Goal: Task Accomplishment & Management: Manage account settings

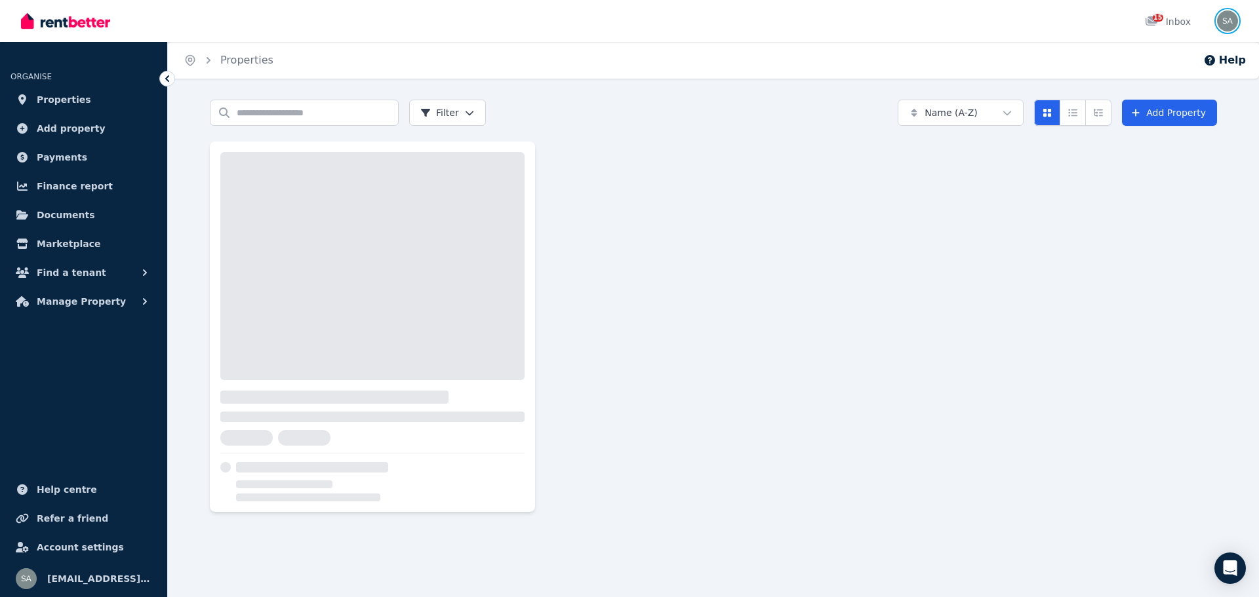
click at [1226, 17] on img "button" at bounding box center [1227, 20] width 21 height 21
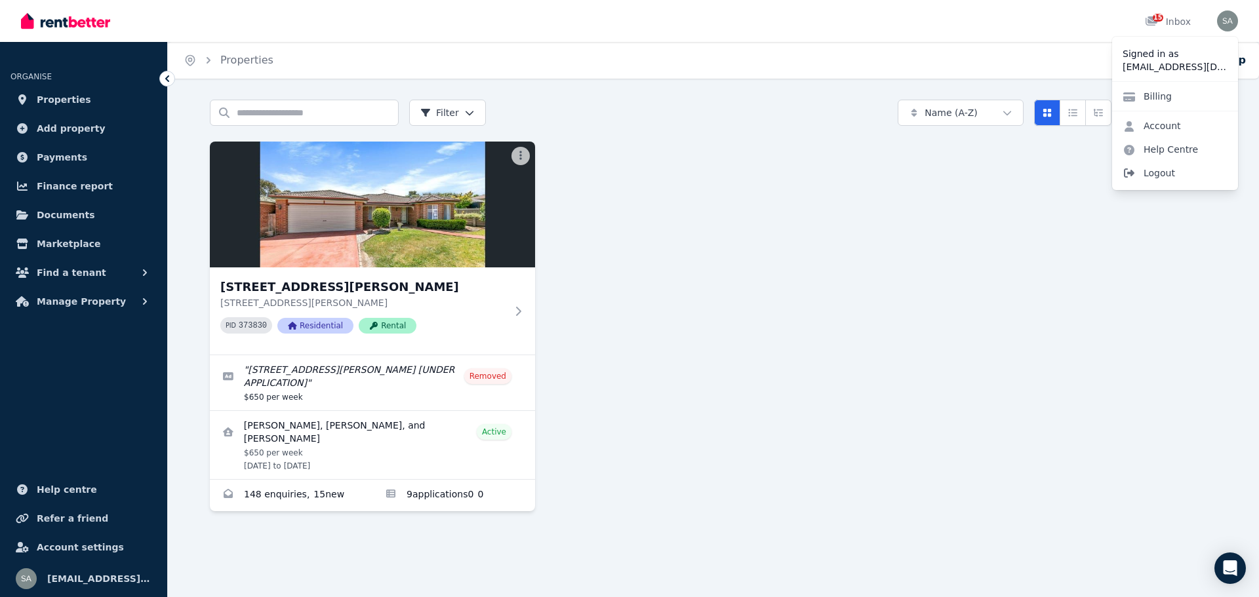
click at [1166, 174] on span "Logout" at bounding box center [1175, 173] width 126 height 24
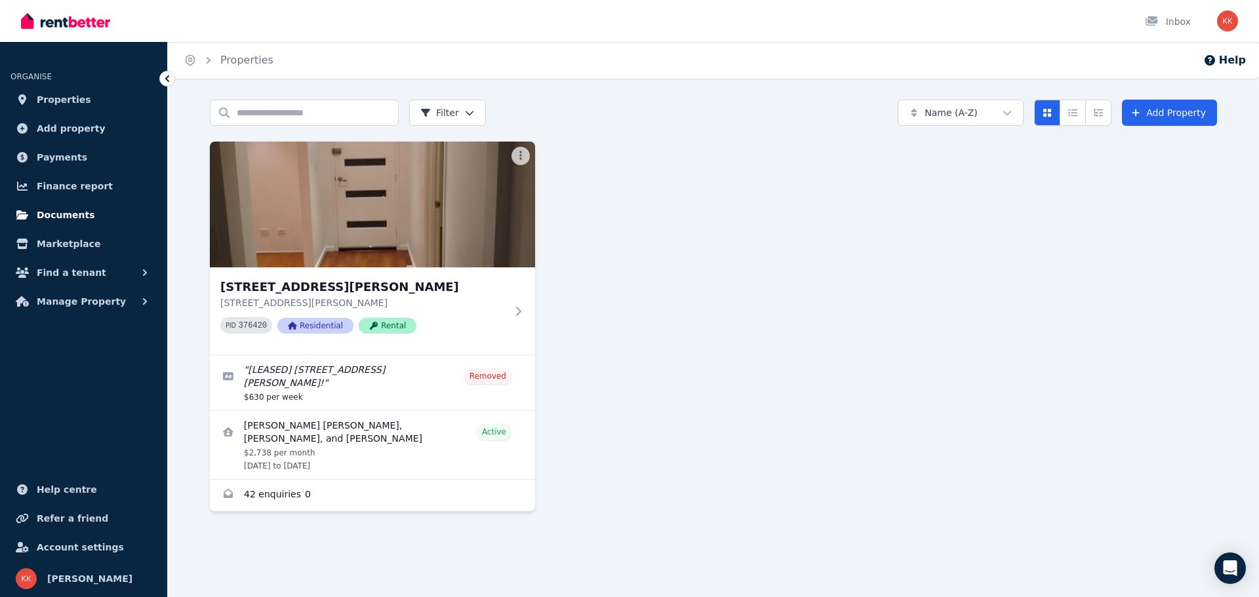
click at [65, 211] on span "Documents" at bounding box center [66, 215] width 58 height 16
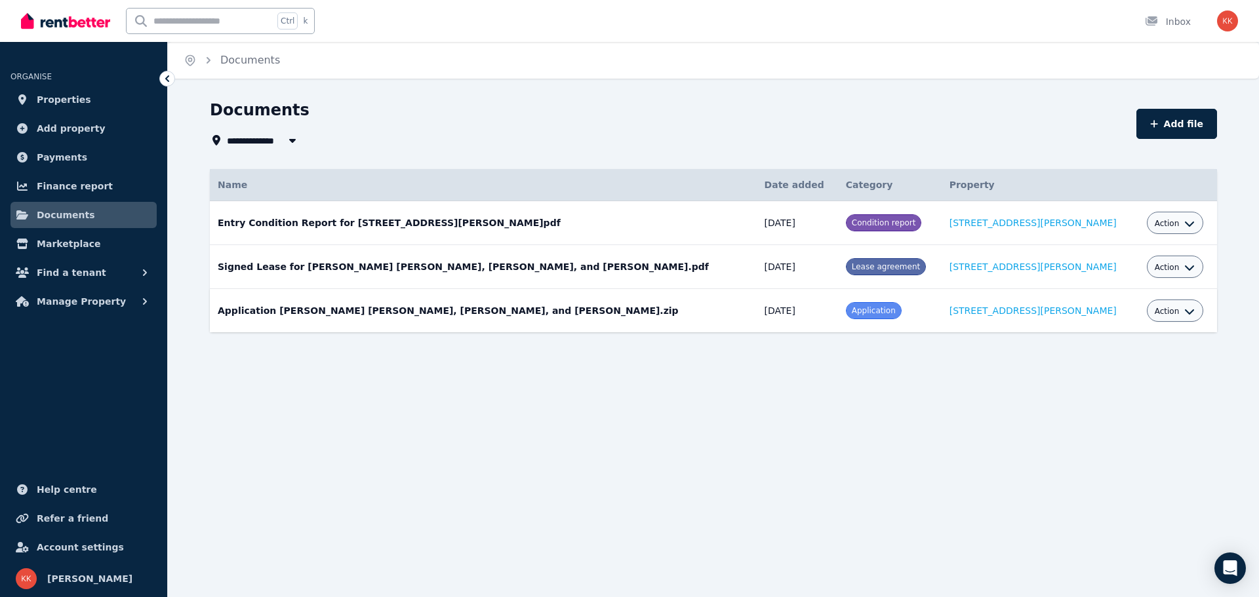
drag, startPoint x: 545, startPoint y: 318, endPoint x: 555, endPoint y: 317, distance: 10.5
click at [545, 317] on td "Application [PERSON_NAME] [PERSON_NAME], [PERSON_NAME], and [PERSON_NAME].zip D…" at bounding box center [483, 311] width 547 height 44
click at [1184, 313] on icon "button" at bounding box center [1189, 311] width 10 height 10
click at [1098, 333] on link "Edit" at bounding box center [1135, 341] width 126 height 24
select select "**********"
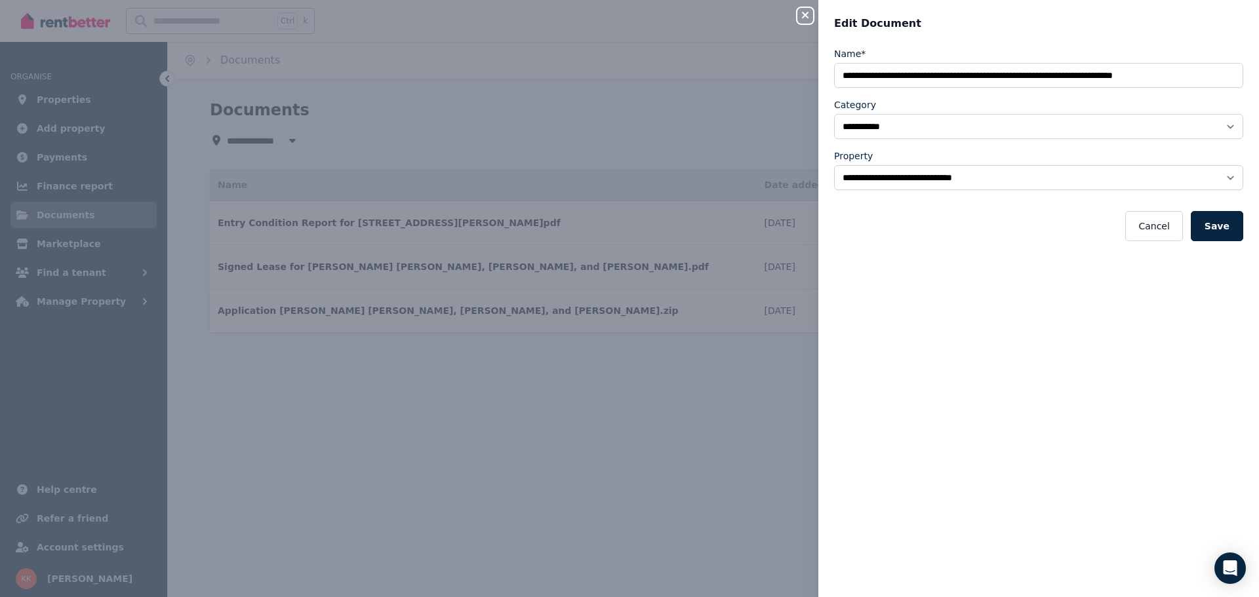
click at [806, 14] on icon "button" at bounding box center [805, 15] width 7 height 7
select select "*****"
select select
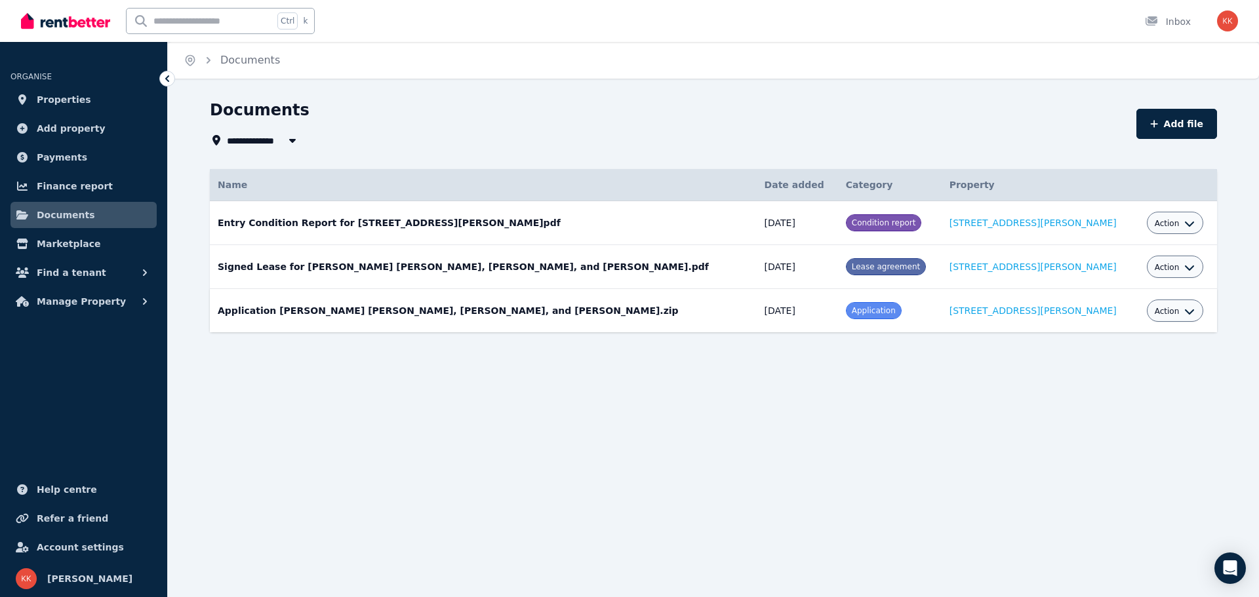
click at [1185, 313] on icon "button" at bounding box center [1189, 312] width 9 height 5
click at [1108, 365] on link "View" at bounding box center [1135, 365] width 126 height 24
click at [80, 303] on span "Manage Property" at bounding box center [81, 302] width 89 height 16
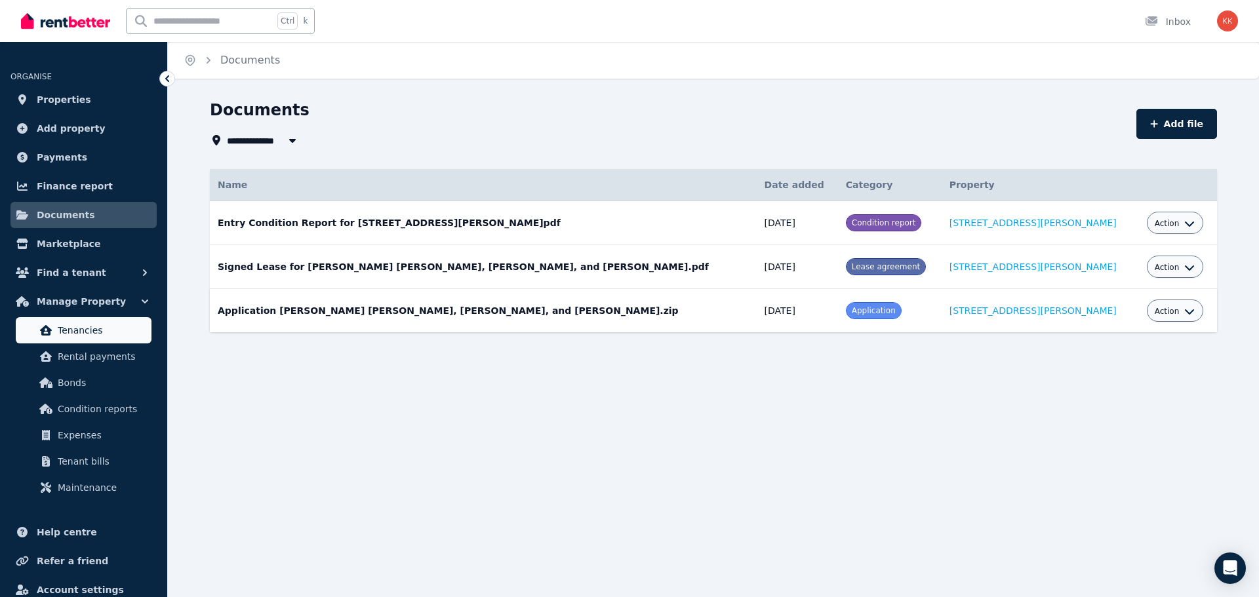
click at [87, 335] on span "Tenancies" at bounding box center [102, 331] width 89 height 16
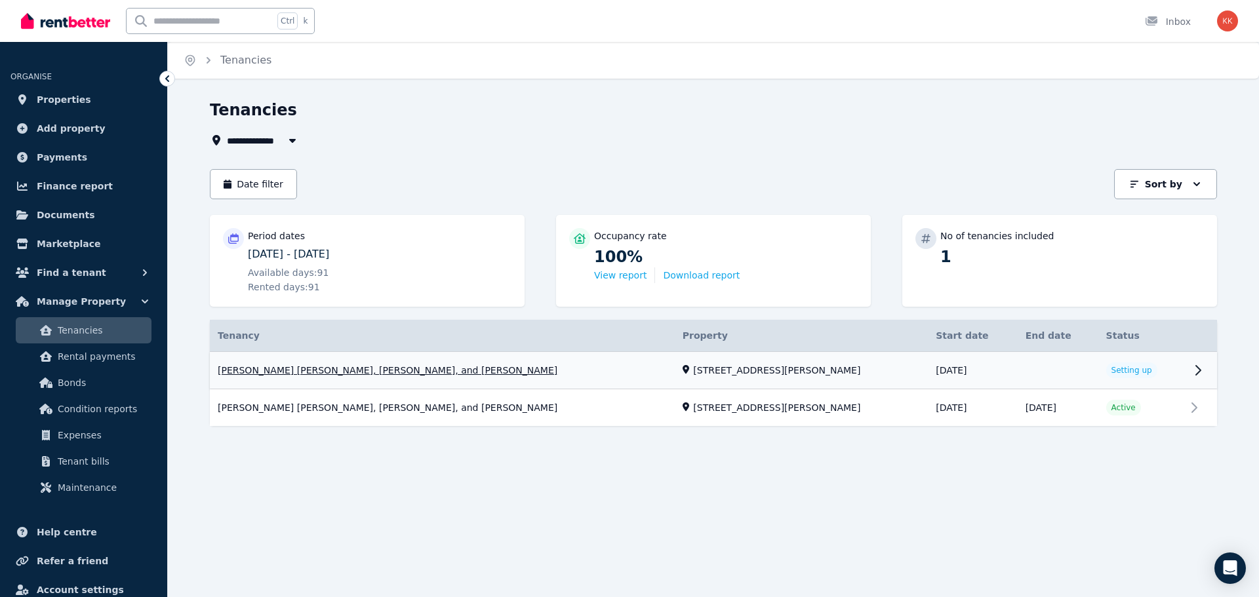
click at [1194, 367] on link "View property details" at bounding box center [713, 370] width 1007 height 37
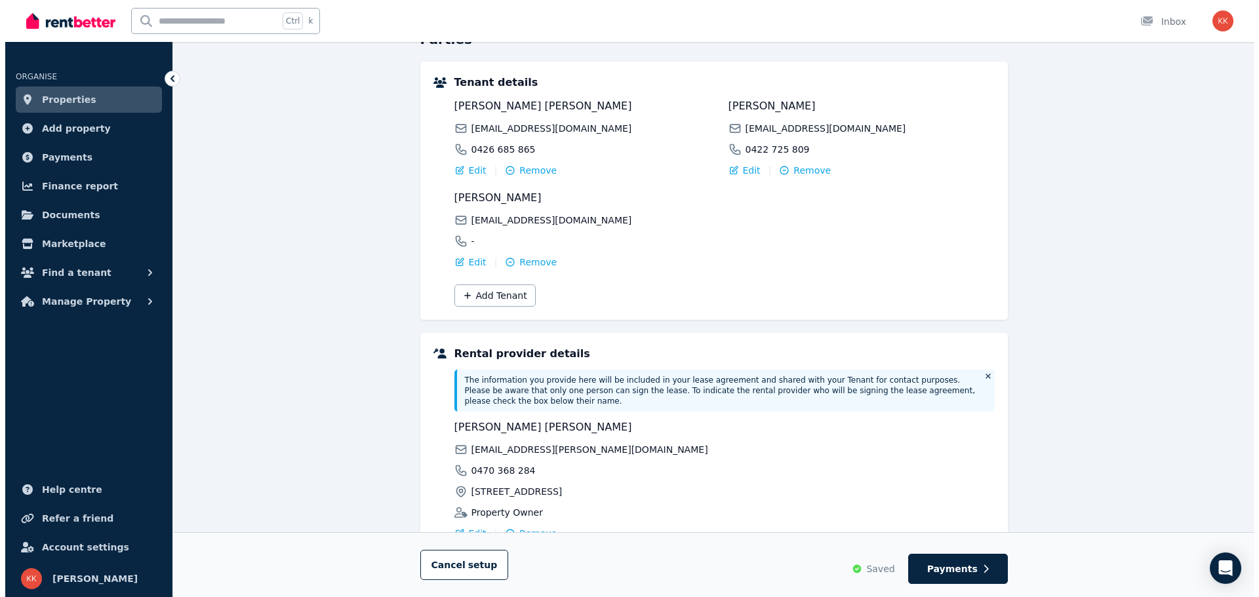
scroll to position [197, 0]
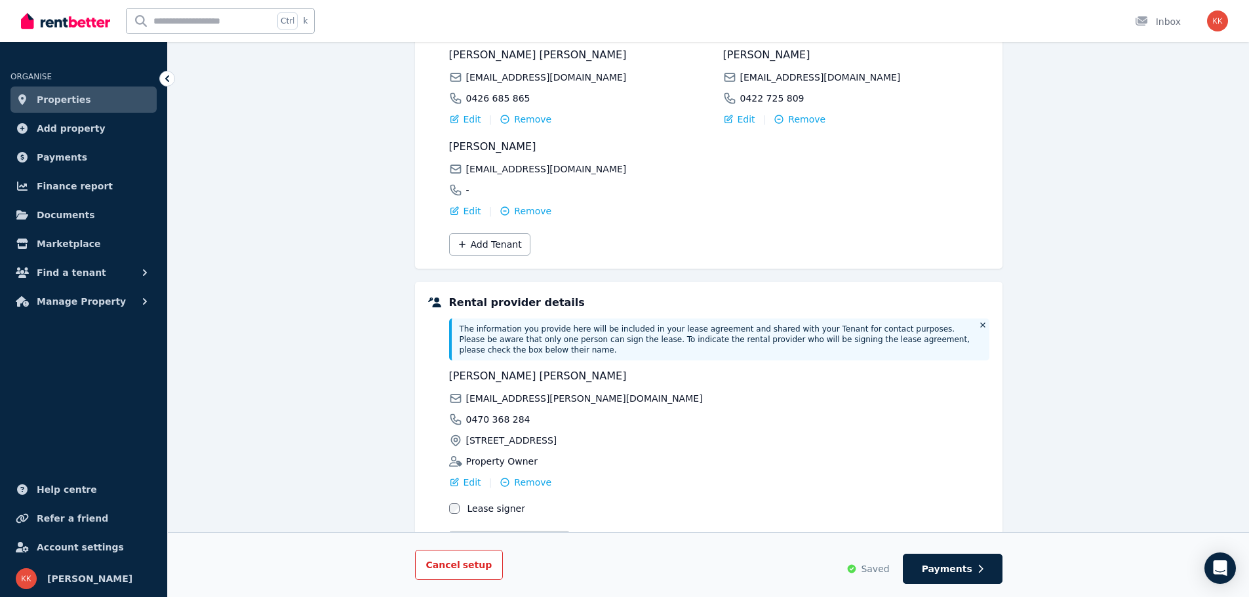
click at [434, 571] on span "Cancel setup" at bounding box center [459, 565] width 66 height 10
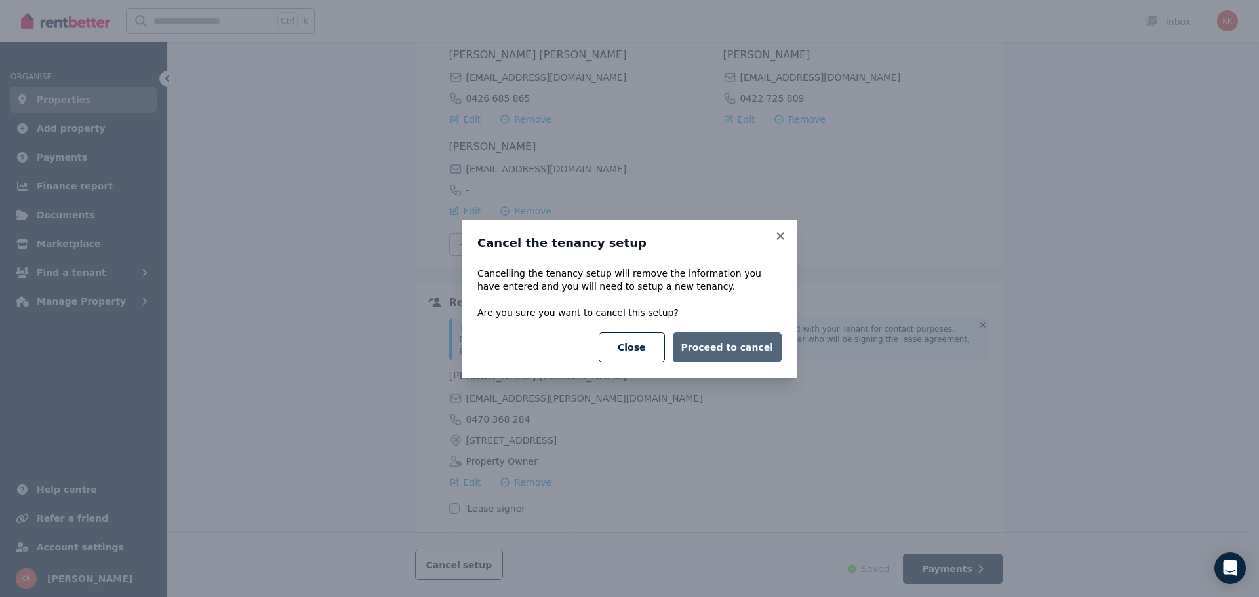
click at [732, 350] on button "Proceed to cancel" at bounding box center [727, 347] width 109 height 30
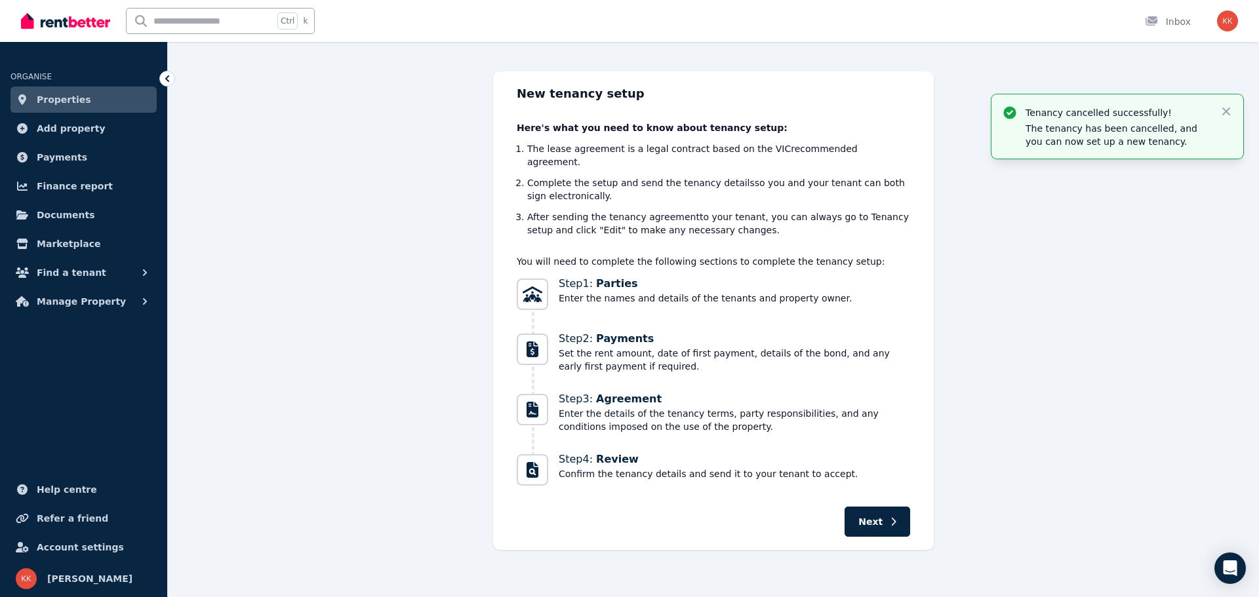
scroll to position [0, 0]
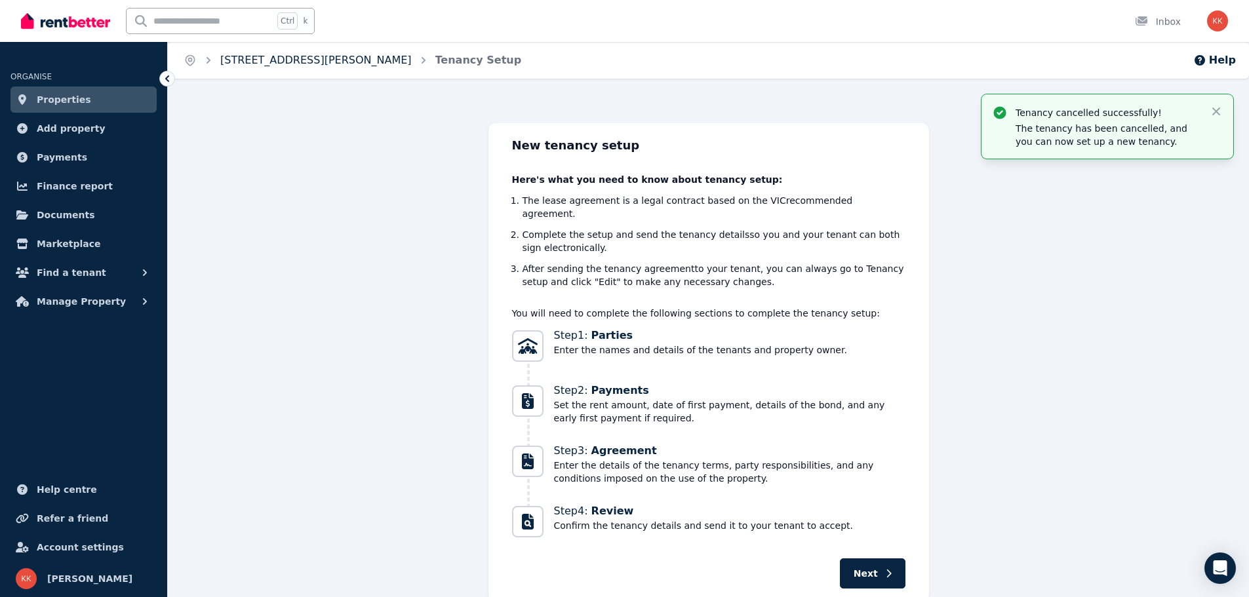
click at [319, 54] on link "[STREET_ADDRESS][PERSON_NAME]" at bounding box center [315, 60] width 191 height 12
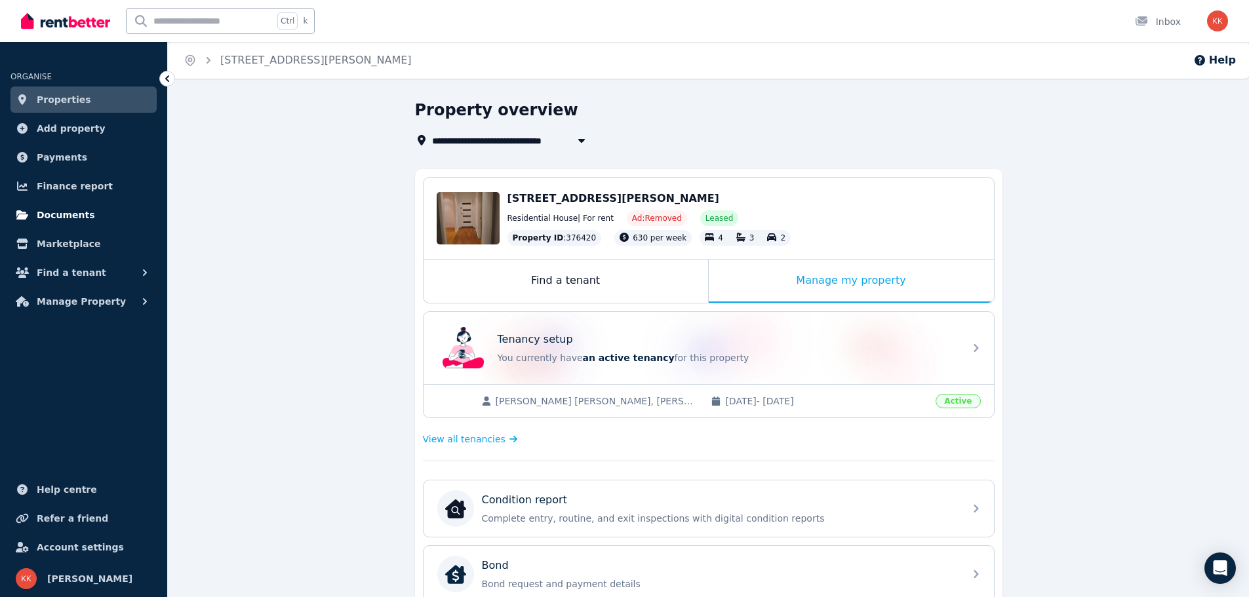
click at [70, 213] on span "Documents" at bounding box center [66, 215] width 58 height 16
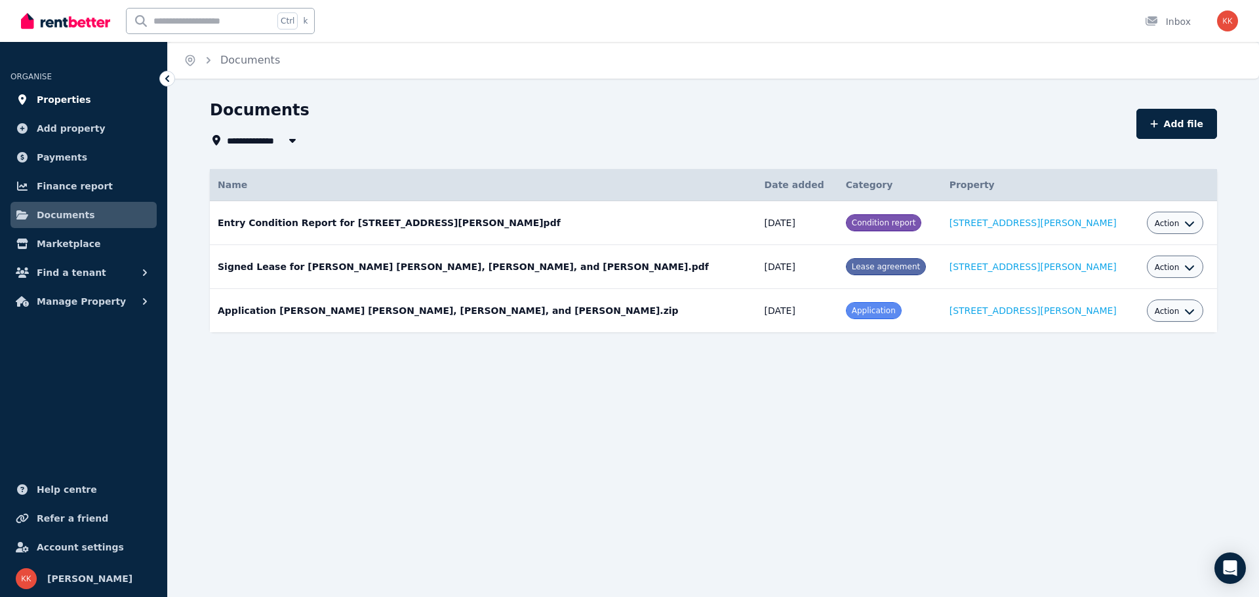
click at [50, 100] on span "Properties" at bounding box center [64, 100] width 54 height 16
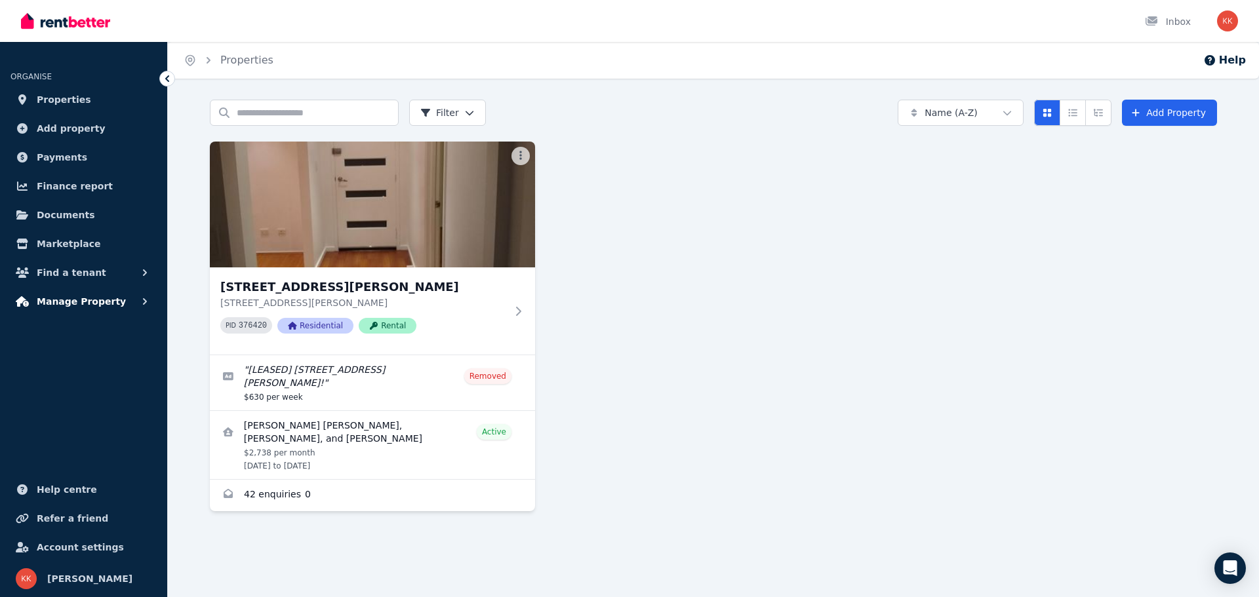
click at [73, 302] on span "Manage Property" at bounding box center [81, 302] width 89 height 16
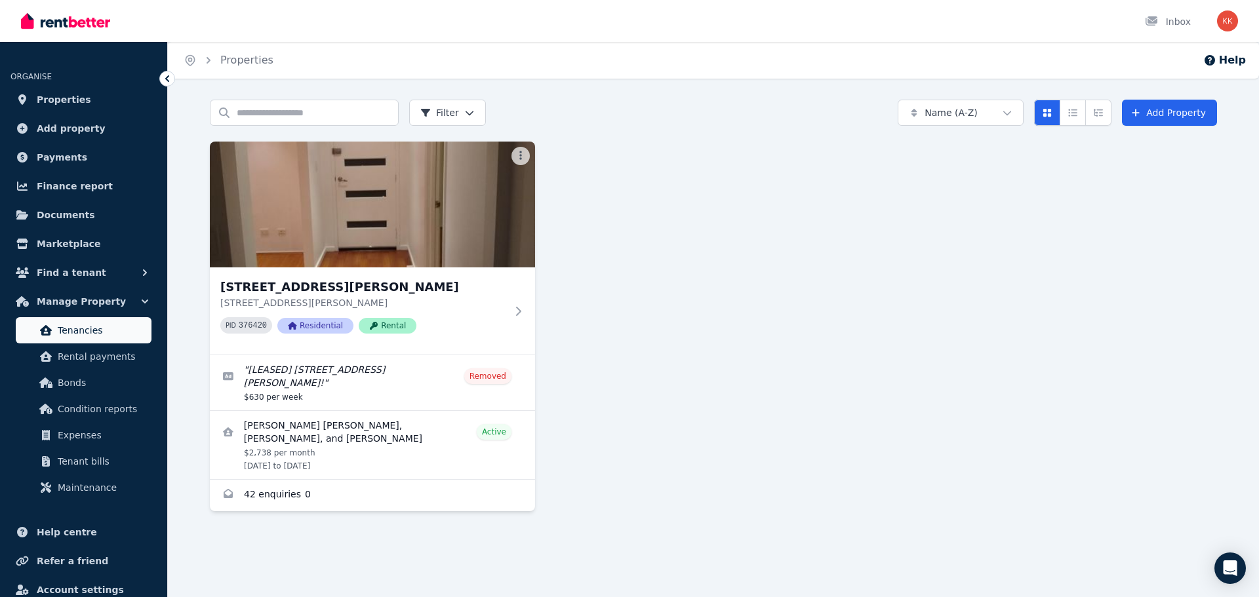
click at [73, 324] on span "Tenancies" at bounding box center [102, 331] width 89 height 16
